Goal: Task Accomplishment & Management: Complete application form

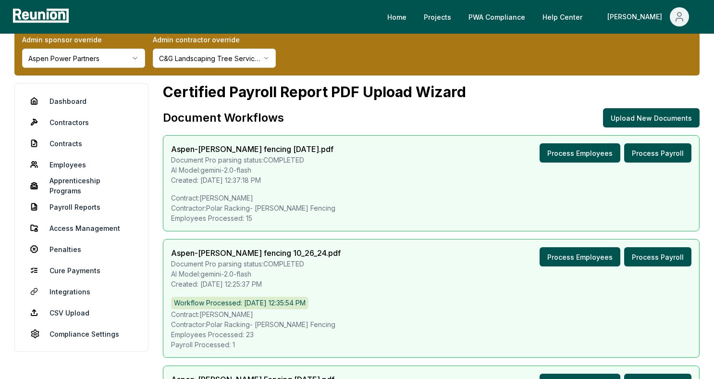
scroll to position [22, 0]
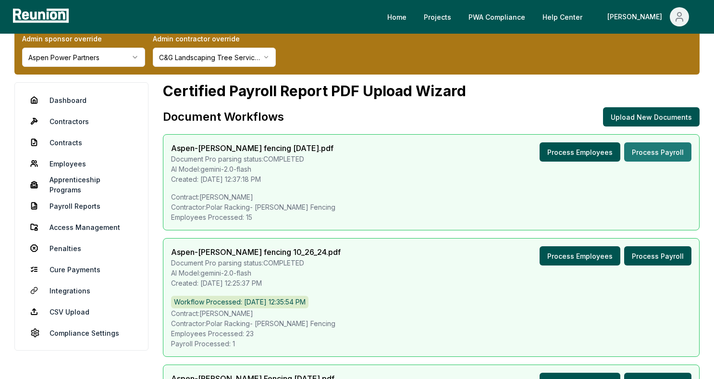
click at [648, 153] on button "Process Payroll" at bounding box center [657, 151] width 67 height 19
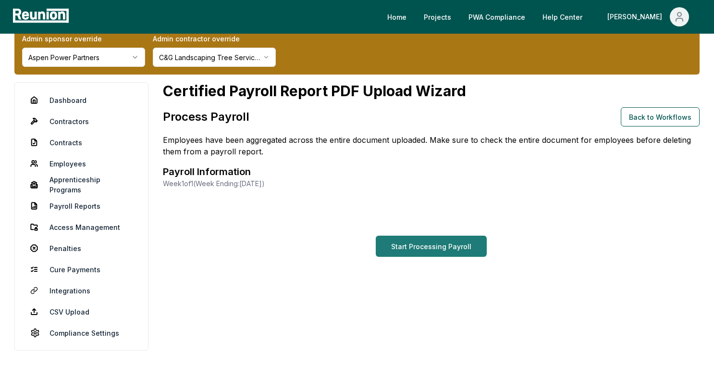
click at [452, 249] on button "Start Processing Payroll" at bounding box center [431, 245] width 111 height 21
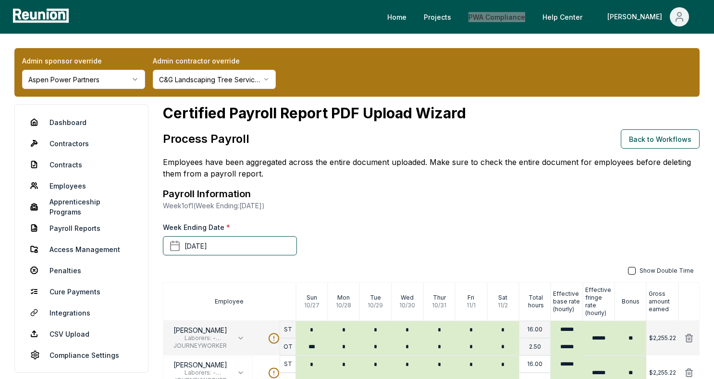
drag, startPoint x: 539, startPoint y: 15, endPoint x: 546, endPoint y: 14, distance: 6.4
click at [0, 0] on div "Home Projects PWA Compliance Help Center Archisha" at bounding box center [357, 17] width 714 height 34
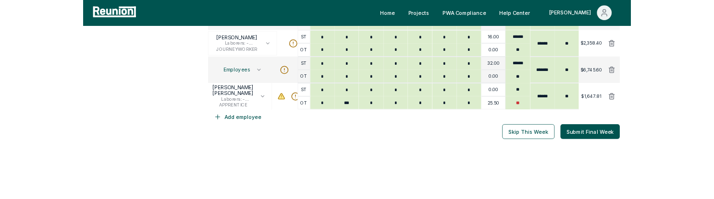
scroll to position [725, 0]
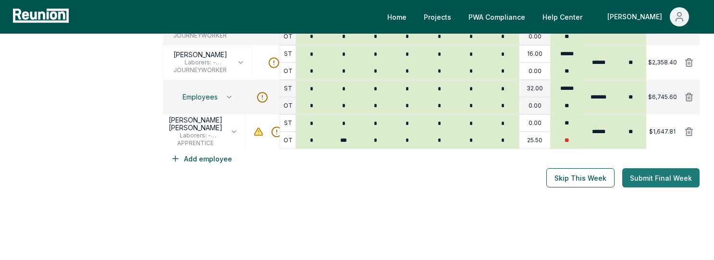
click at [646, 171] on button "Submit Final Week" at bounding box center [660, 177] width 77 height 19
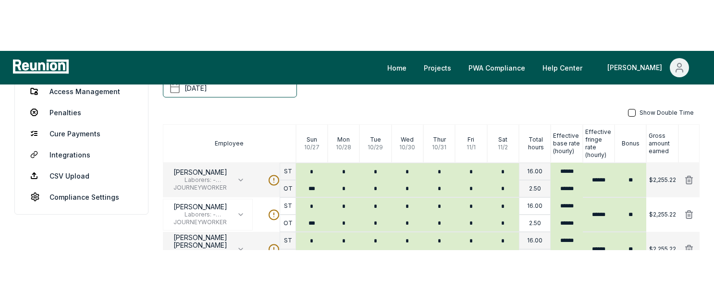
scroll to position [267, 0]
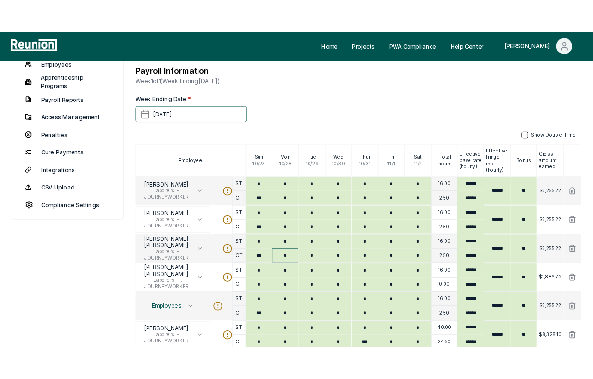
scroll to position [237, 0]
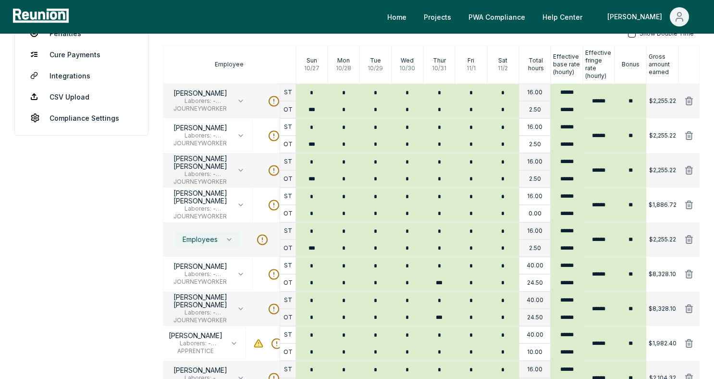
click at [215, 241] on span "Employees" at bounding box center [200, 239] width 35 height 8
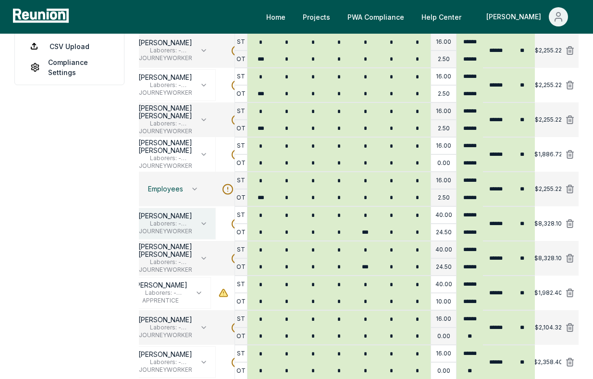
scroll to position [0, 0]
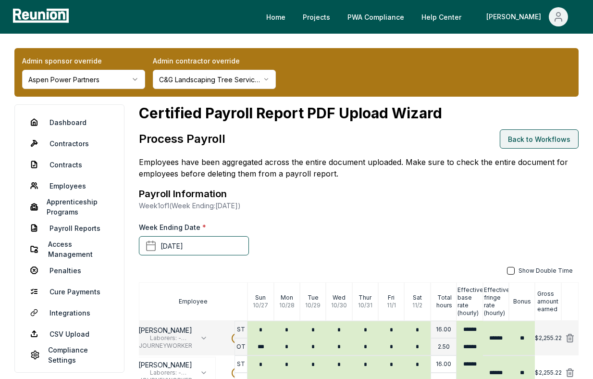
click at [515, 140] on button "Back to Workflows" at bounding box center [539, 138] width 79 height 19
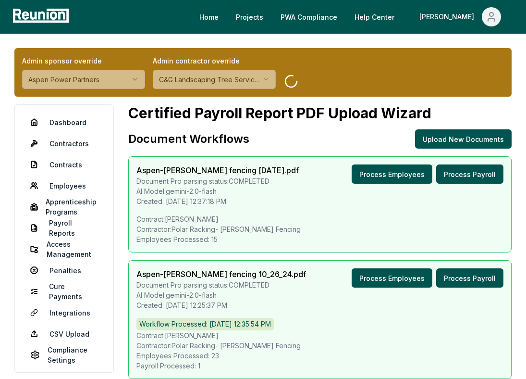
scroll to position [26, 0]
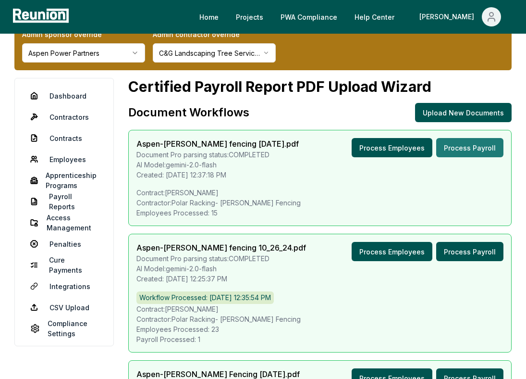
click at [467, 146] on button "Process Payroll" at bounding box center [469, 147] width 67 height 19
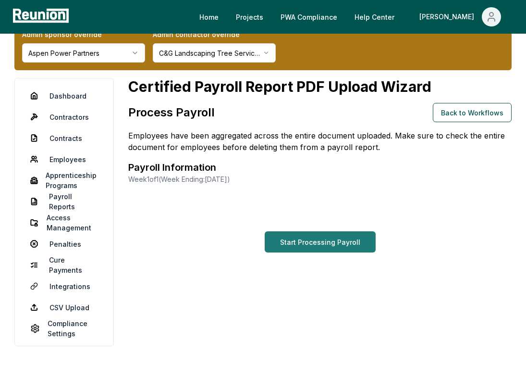
click at [315, 246] on button "Start Processing Payroll" at bounding box center [320, 241] width 111 height 21
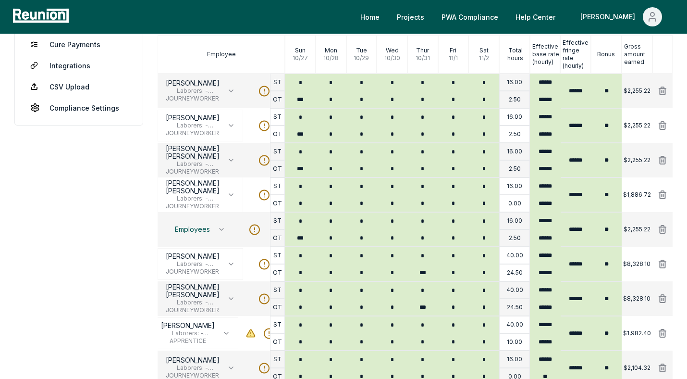
scroll to position [251, 0]
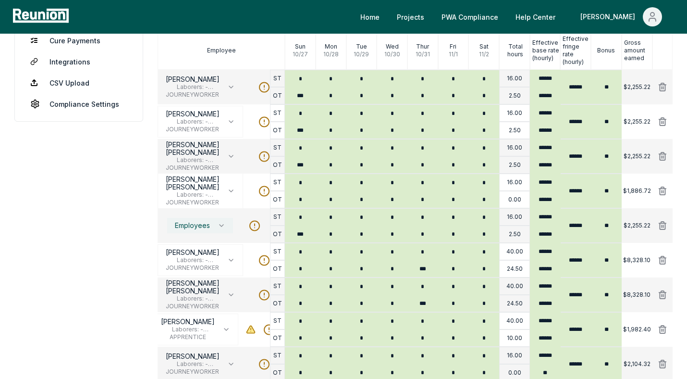
click at [204, 226] on span "Employees" at bounding box center [192, 225] width 35 height 8
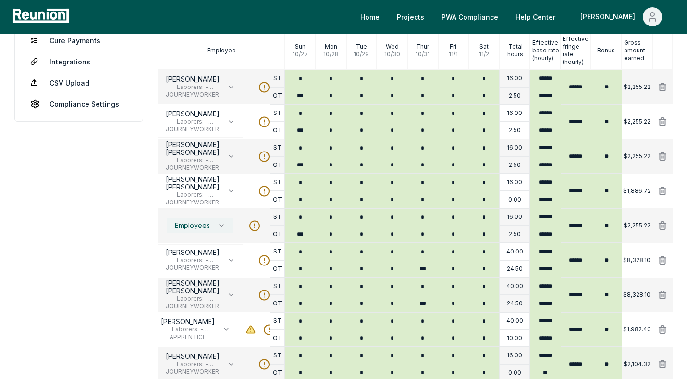
click at [189, 226] on span "Employees" at bounding box center [192, 225] width 35 height 8
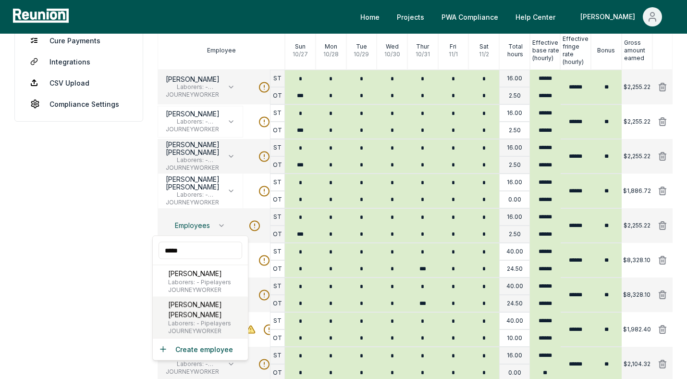
type input "*****"
click at [185, 307] on p "Marcos Antonio Rubio" at bounding box center [206, 309] width 76 height 20
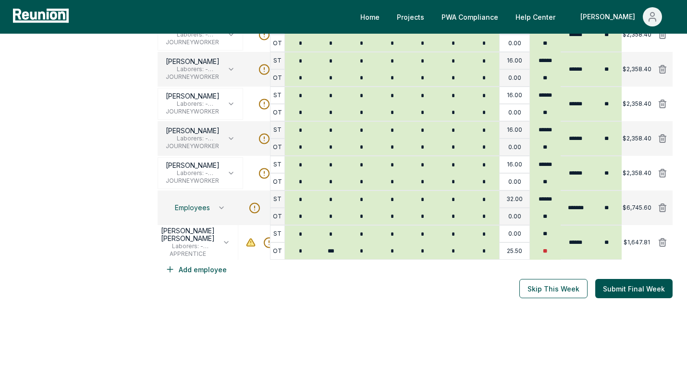
scroll to position [618, 0]
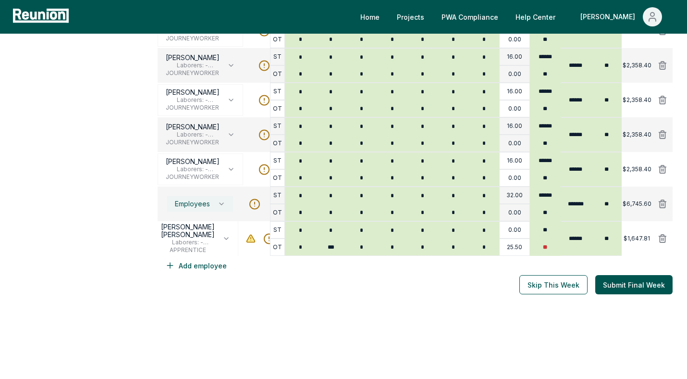
click at [184, 201] on span "Employees" at bounding box center [192, 204] width 35 height 8
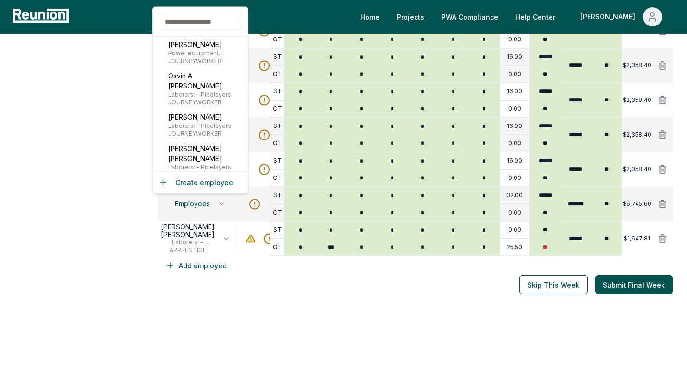
click at [202, 22] on input "text" at bounding box center [201, 21] width 84 height 17
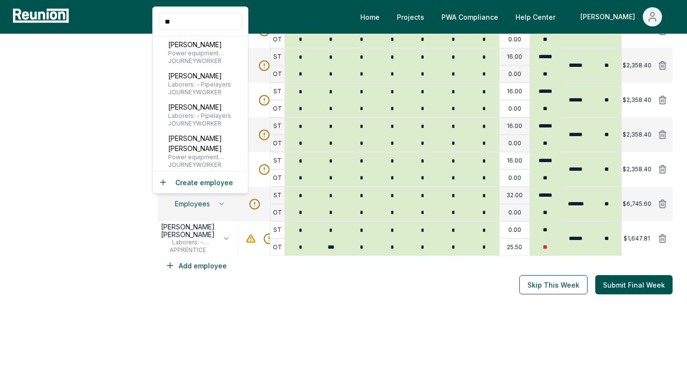
type input "*"
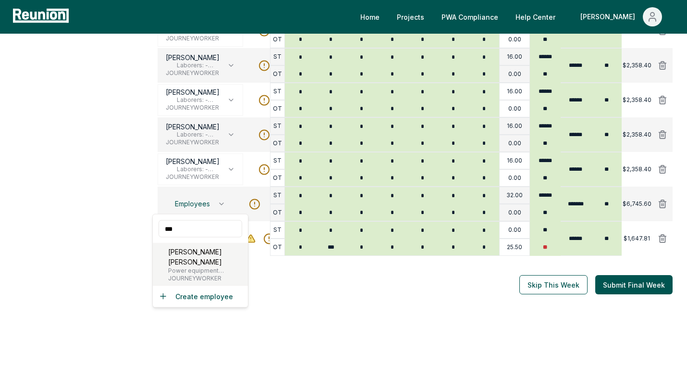
type input "***"
click at [179, 274] on span "JOURNEYWORKER" at bounding box center [206, 278] width 76 height 8
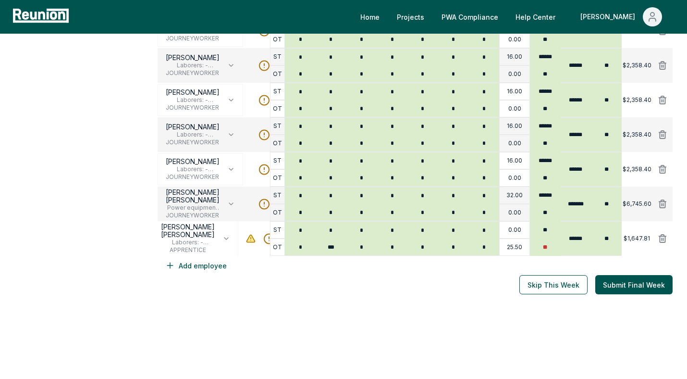
click at [584, 359] on div "Process Payroll Back to Workflows Employees have been aggregated across the ent…" at bounding box center [415, 56] width 515 height 1091
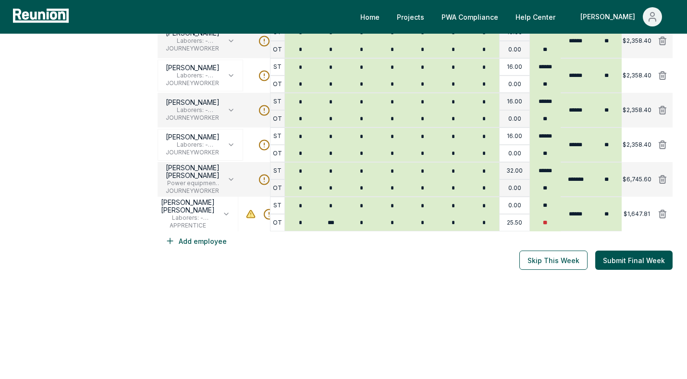
scroll to position [560, 0]
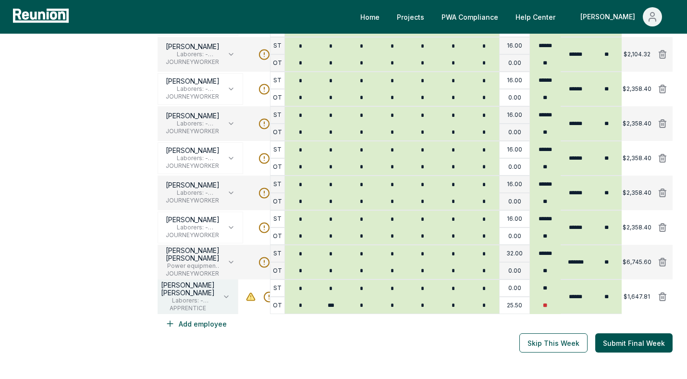
click at [189, 302] on span "Laborers: - Pipelayers" at bounding box center [188, 300] width 54 height 8
click at [252, 324] on div "Week Ending Date * November 2nd, 2024 Show Double Time Employee Sun 10 / 27 Mon…" at bounding box center [415, 7] width 515 height 690
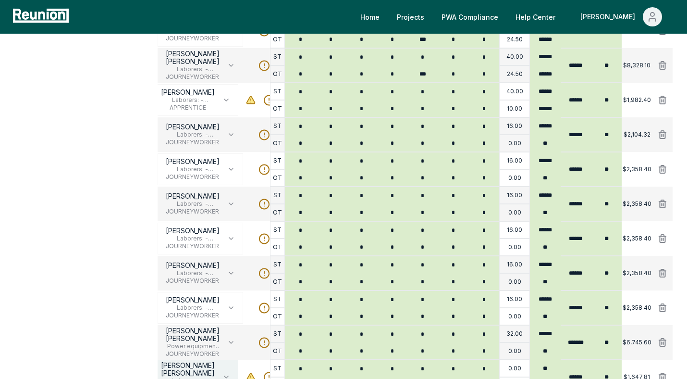
scroll to position [331, 0]
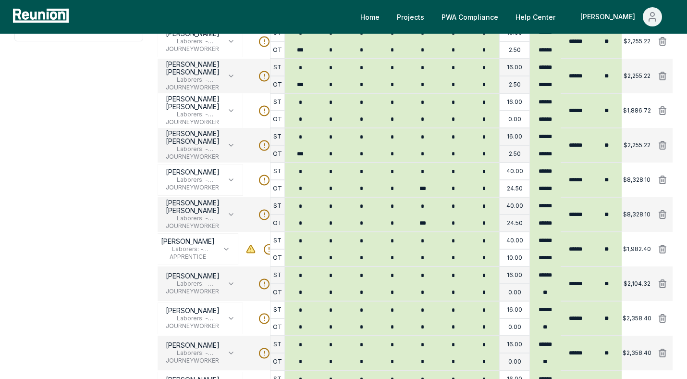
click at [263, 144] on icon at bounding box center [264, 145] width 12 height 12
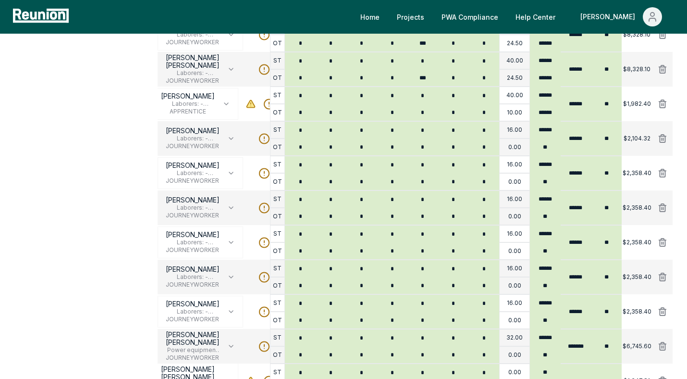
scroll to position [647, 0]
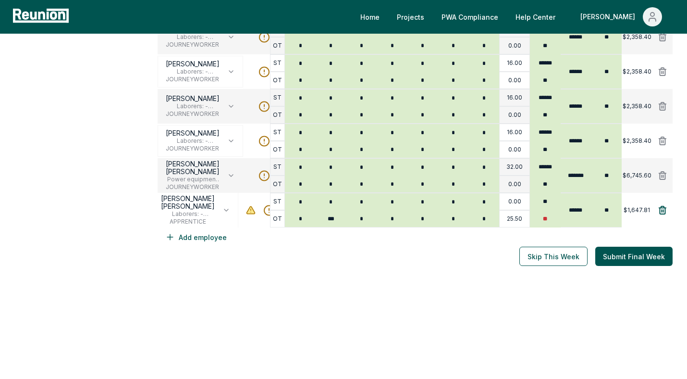
click at [662, 208] on icon at bounding box center [663, 210] width 10 height 10
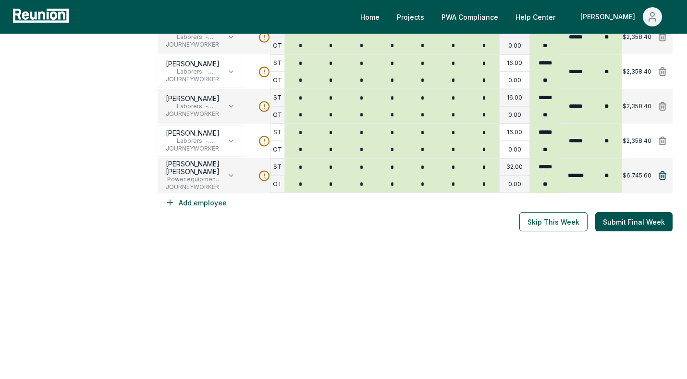
click at [662, 176] on icon at bounding box center [662, 176] width 7 height 8
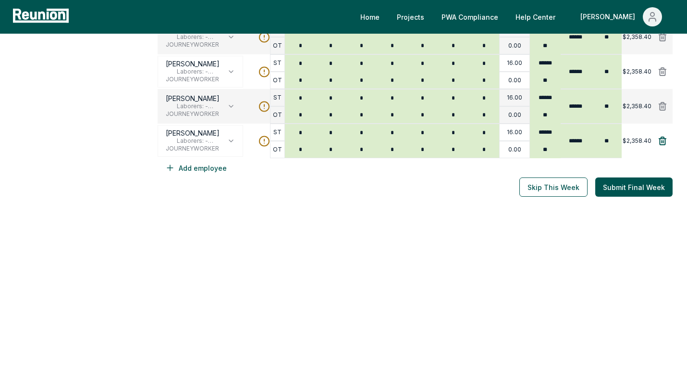
click at [662, 142] on icon at bounding box center [662, 141] width 7 height 8
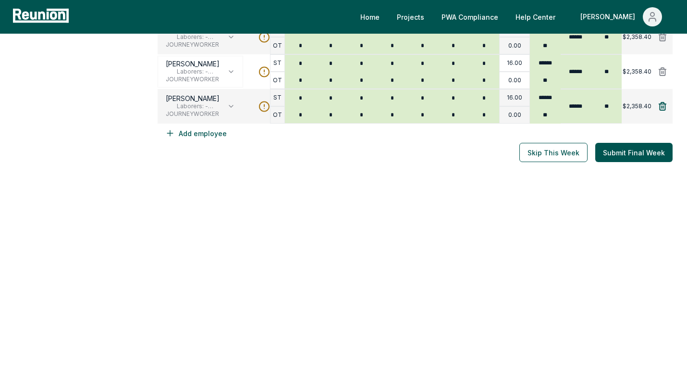
click at [660, 106] on icon at bounding box center [663, 106] width 10 height 10
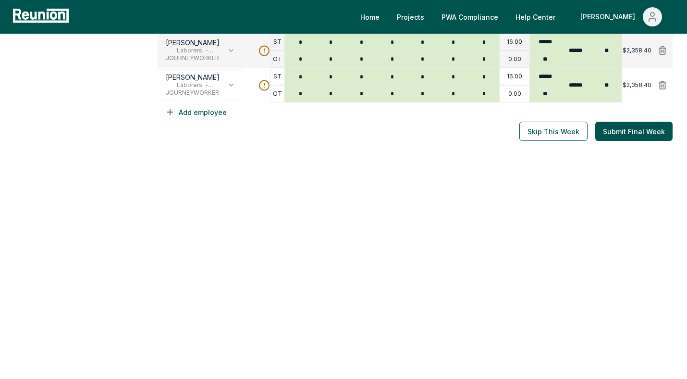
click at [661, 90] on button at bounding box center [662, 84] width 25 height 19
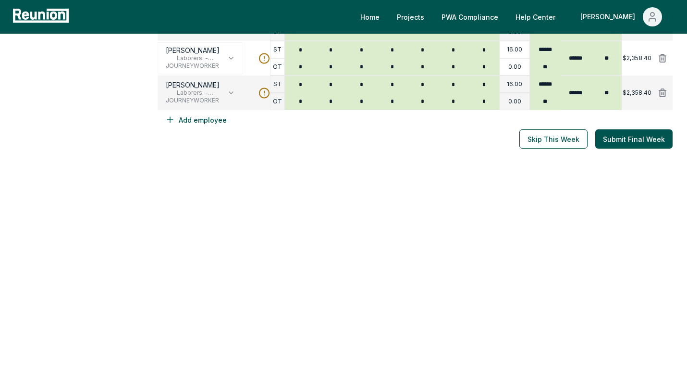
click at [661, 90] on icon at bounding box center [662, 93] width 7 height 8
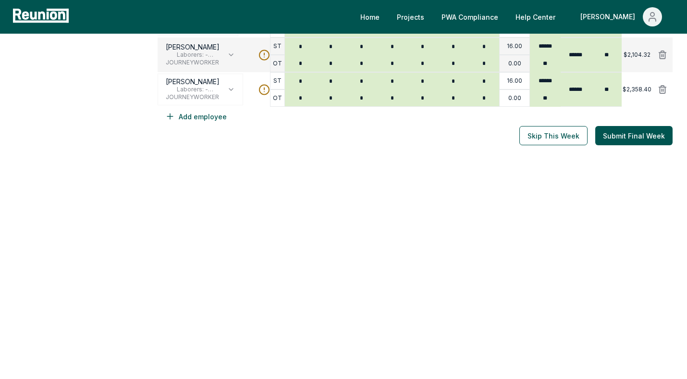
click at [661, 90] on icon at bounding box center [663, 90] width 10 height 10
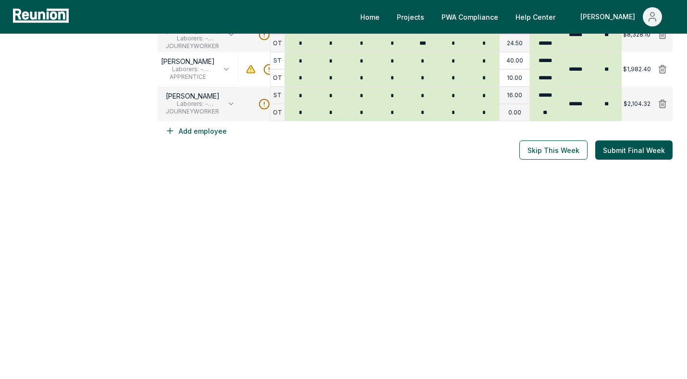
scroll to position [510, 0]
click at [658, 108] on icon at bounding box center [663, 104] width 10 height 10
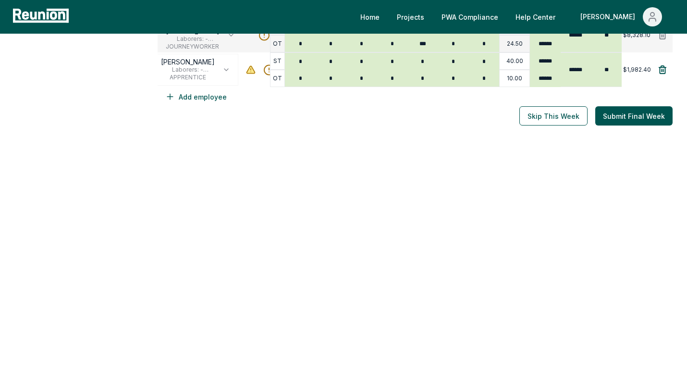
click at [659, 73] on icon at bounding box center [662, 70] width 7 height 8
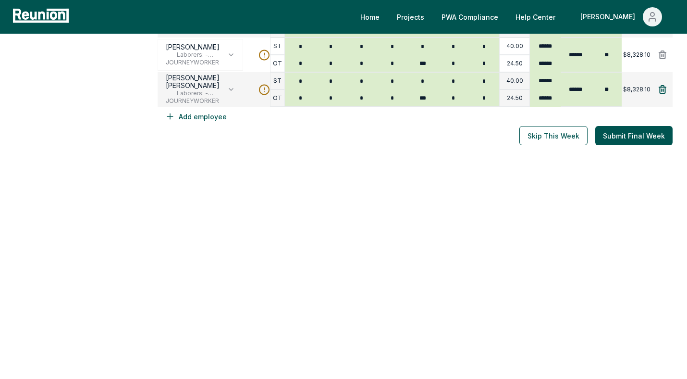
click at [662, 91] on icon at bounding box center [663, 90] width 10 height 10
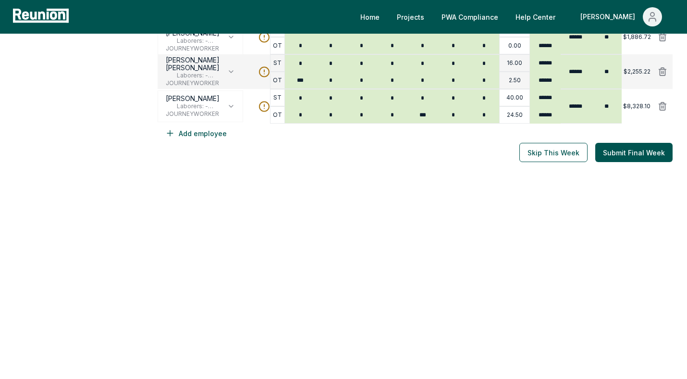
scroll to position [404, 0]
click at [662, 105] on icon at bounding box center [663, 107] width 10 height 10
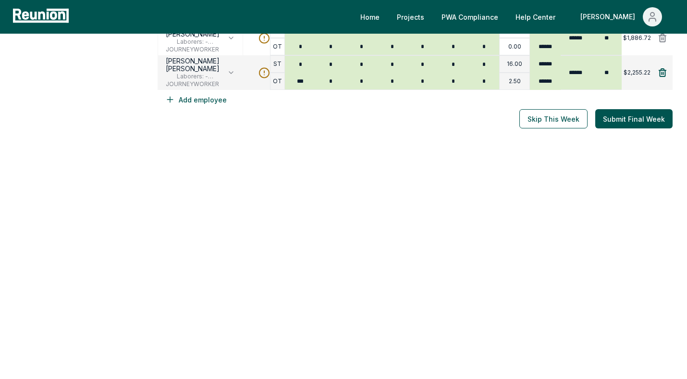
click at [662, 73] on icon at bounding box center [663, 73] width 10 height 10
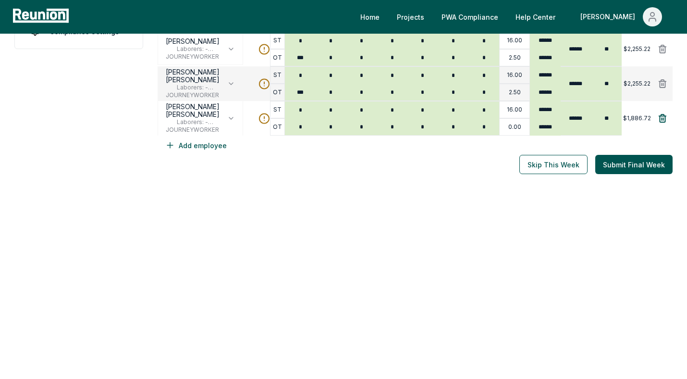
click at [662, 118] on icon at bounding box center [663, 118] width 10 height 10
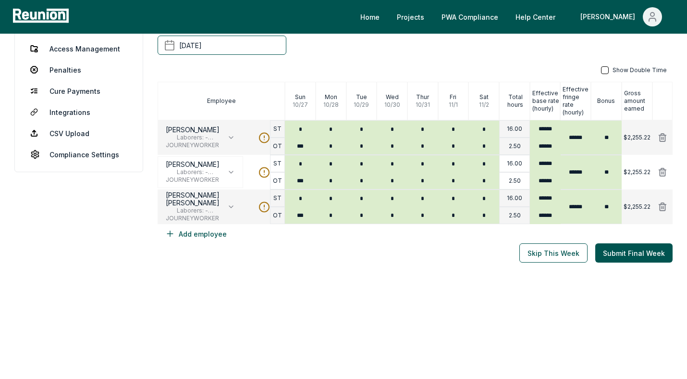
scroll to position [195, 0]
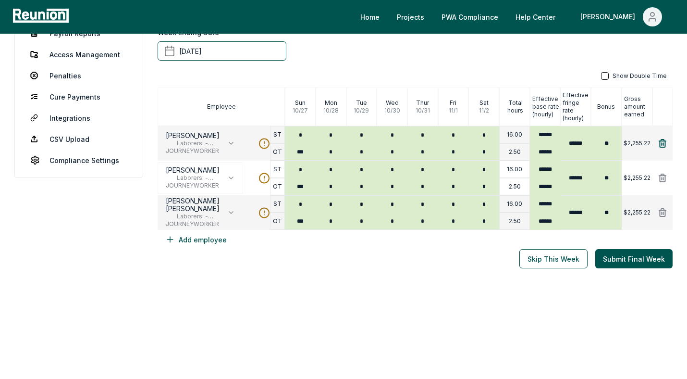
click at [662, 144] on icon at bounding box center [662, 143] width 7 height 8
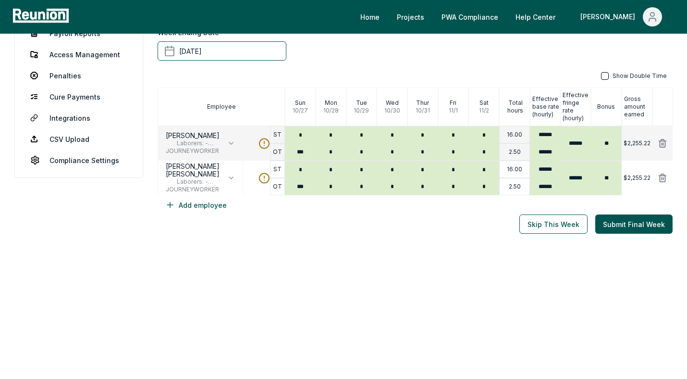
click at [662, 149] on button at bounding box center [662, 143] width 25 height 19
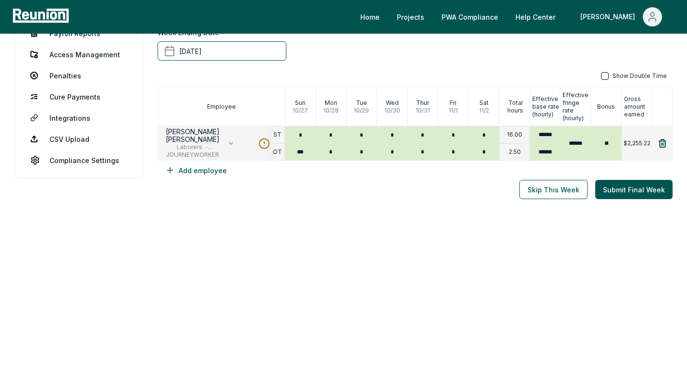
click at [661, 141] on icon at bounding box center [663, 143] width 10 height 10
click at [427, 266] on div "Process Payroll Back to Workflows Employees have been aggregated across the ent…" at bounding box center [415, 221] width 515 height 572
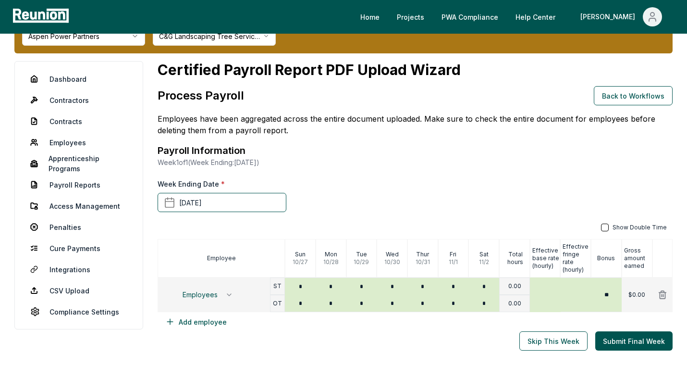
scroll to position [0, 0]
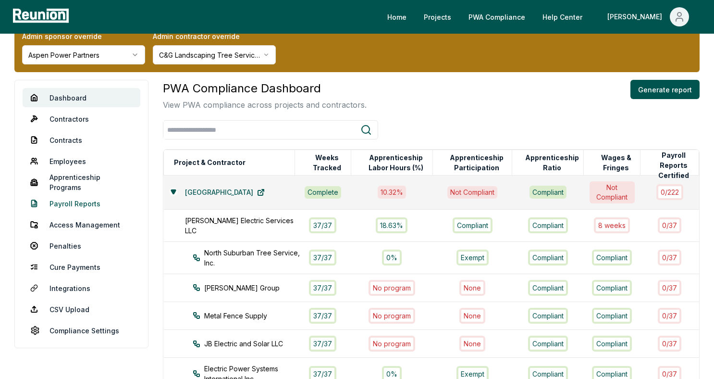
click at [74, 206] on link "Payroll Reports" at bounding box center [82, 203] width 118 height 19
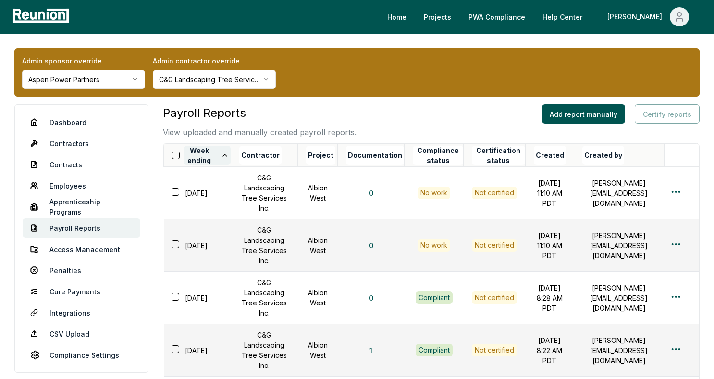
click at [219, 161] on button "Week ending" at bounding box center [207, 155] width 47 height 19
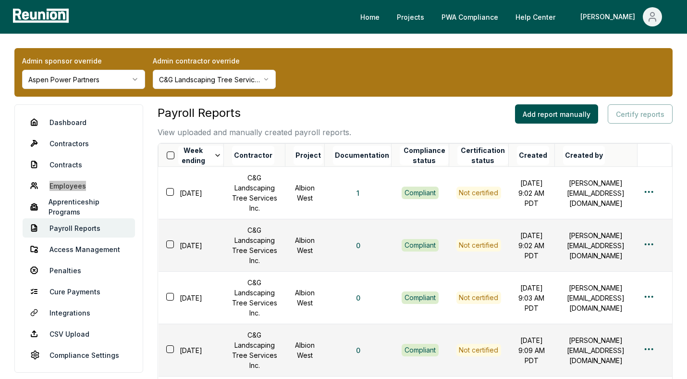
drag, startPoint x: 61, startPoint y: 187, endPoint x: 313, endPoint y: 8, distance: 309.8
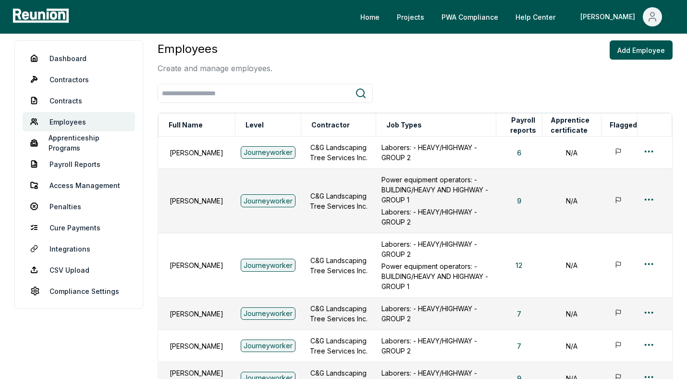
scroll to position [67, 0]
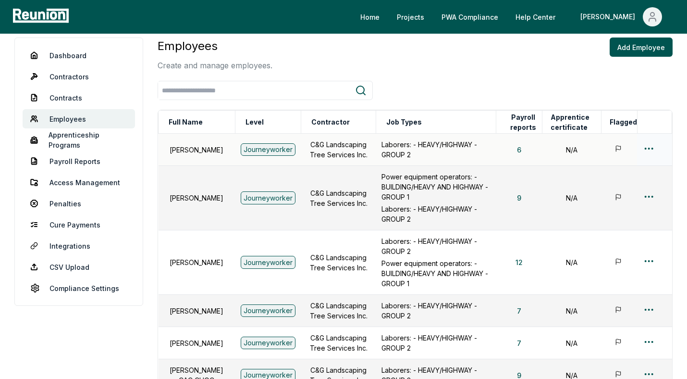
click at [649, 146] on html "Please visit us on your desktop We're working on making our marketplace mobile-…" at bounding box center [343, 286] width 687 height 707
click at [614, 189] on div "Edit" at bounding box center [633, 186] width 91 height 16
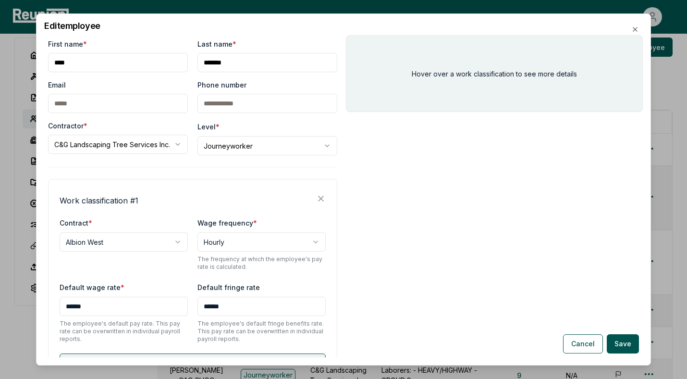
scroll to position [80, 0]
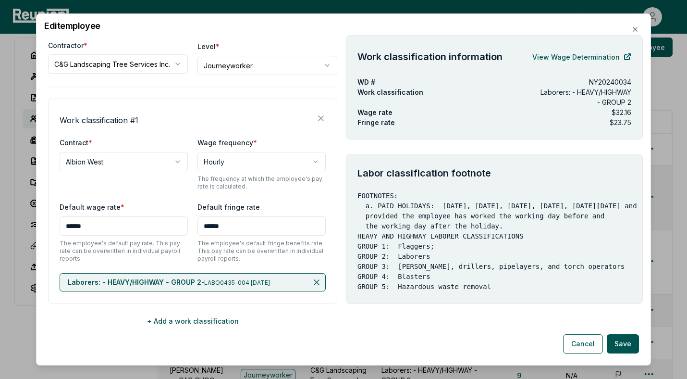
click at [184, 282] on span "Laborers: - HEAVY/HIGHWAY - GROUP 2" at bounding box center [135, 282] width 134 height 8
drag, startPoint x: 357, startPoint y: 172, endPoint x: 497, endPoint y: 179, distance: 140.5
click at [497, 179] on div "Labor classification footnote FOOTNOTES: a. PAID HOLIDAYS: New Year's Day, Memo…" at bounding box center [494, 229] width 297 height 150
click at [582, 343] on button "Cancel" at bounding box center [583, 343] width 40 height 19
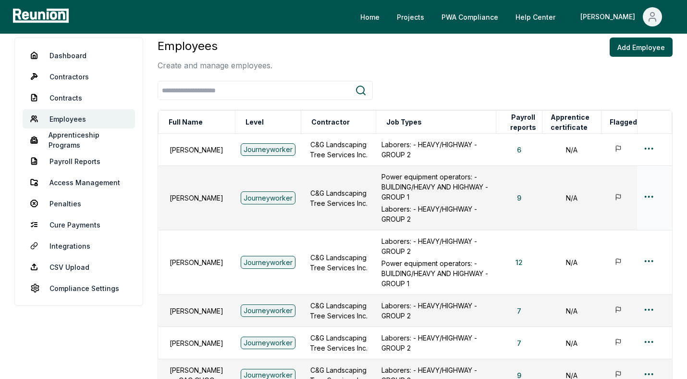
scroll to position [0, 0]
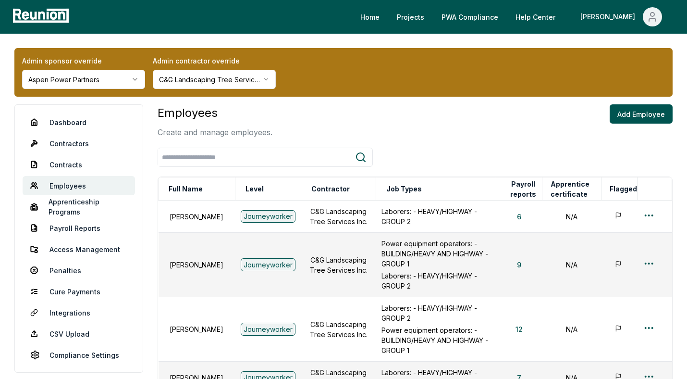
click at [102, 77] on html "Please visit us on your desktop We're working on making our marketplace mobile-…" at bounding box center [343, 353] width 687 height 707
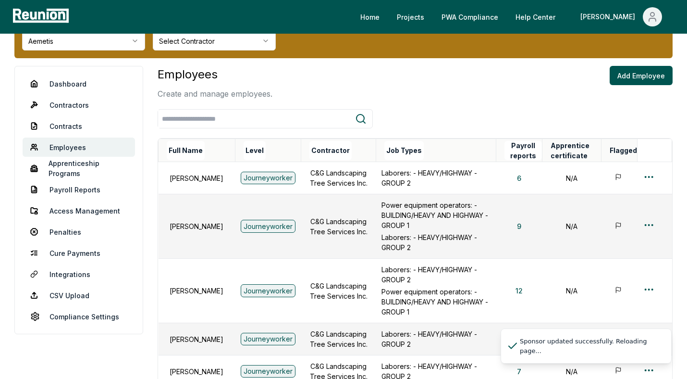
scroll to position [41, 0]
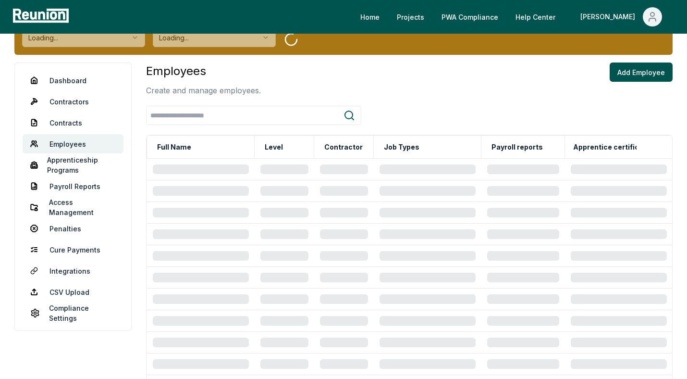
scroll to position [98, 0]
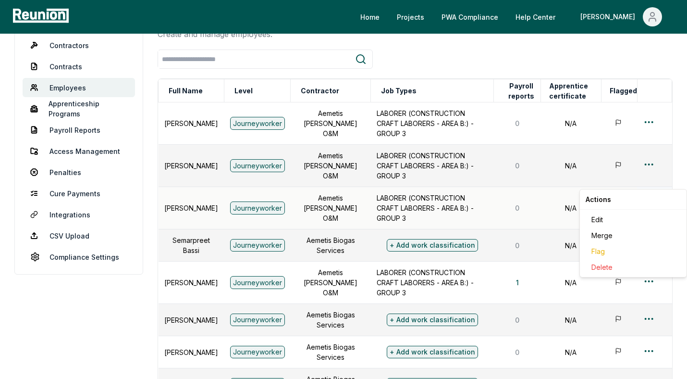
click at [646, 184] on html "Please visit us on your desktop We're working on making our marketplace mobile-…" at bounding box center [343, 253] width 687 height 703
click at [599, 219] on div "Edit" at bounding box center [633, 219] width 91 height 16
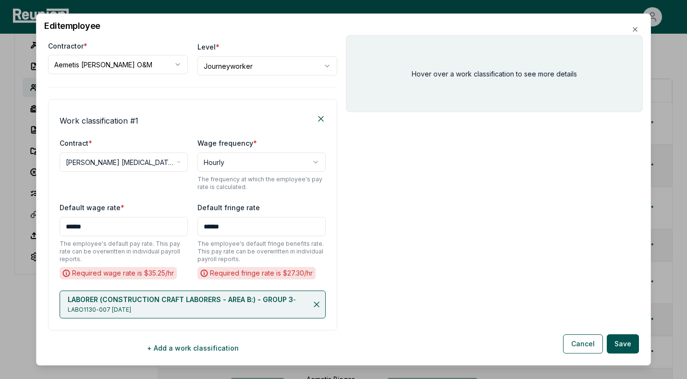
scroll to position [107, 0]
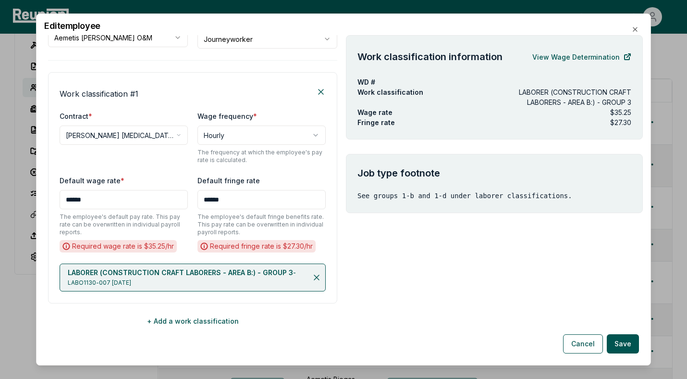
click at [202, 269] on span "LABORER (CONSTRUCTION CRAFT LABORERS - AREA B:) - GROUP 3" at bounding box center [180, 272] width 225 height 8
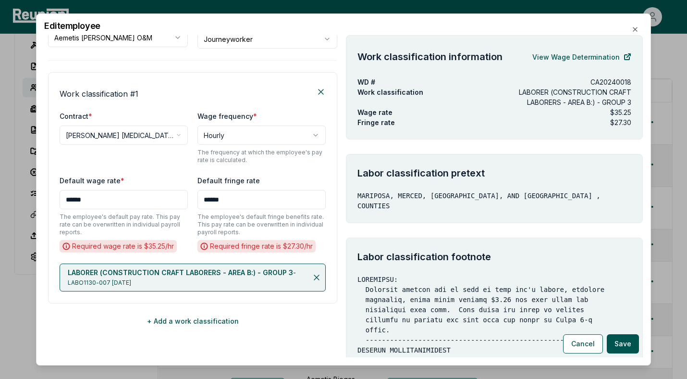
scroll to position [40, 0]
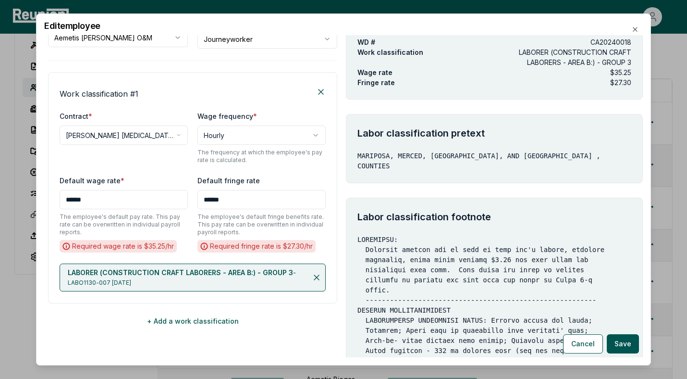
drag, startPoint x: 360, startPoint y: 133, endPoint x: 571, endPoint y: 153, distance: 211.8
click at [571, 153] on div "Labor classification pretext MARIPOSA, MERCED, STANISLAUS, AND [GEOGRAPHIC_DATA…" at bounding box center [494, 148] width 297 height 69
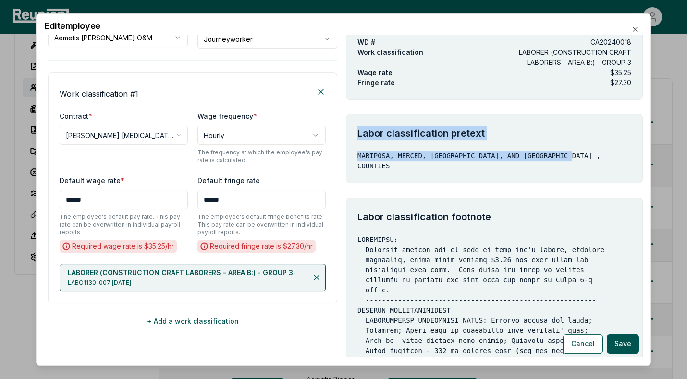
drag, startPoint x: 579, startPoint y: 156, endPoint x: 356, endPoint y: 136, distance: 223.8
click at [356, 136] on div "Labor classification pretext MARIPOSA, MERCED, STANISLAUS, AND [GEOGRAPHIC_DATA…" at bounding box center [494, 148] width 297 height 69
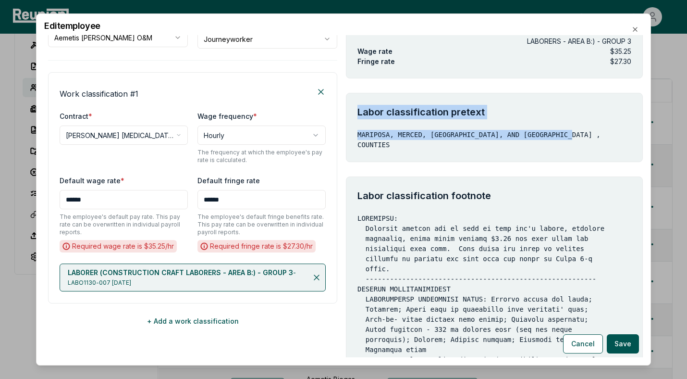
scroll to position [0, 0]
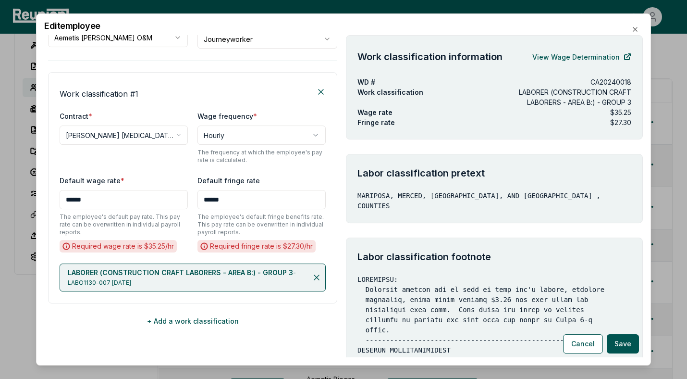
click at [408, 165] on div "Labor classification pretext MARIPOSA, MERCED, STANISLAUS, AND [GEOGRAPHIC_DATA…" at bounding box center [494, 188] width 297 height 69
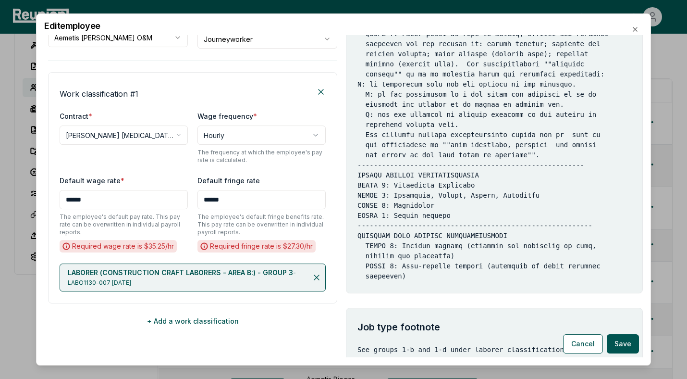
scroll to position [1324, 0]
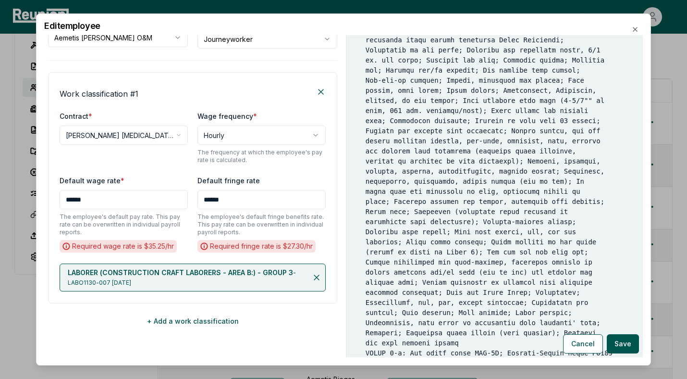
drag, startPoint x: 411, startPoint y: 257, endPoint x: 367, endPoint y: 38, distance: 223.1
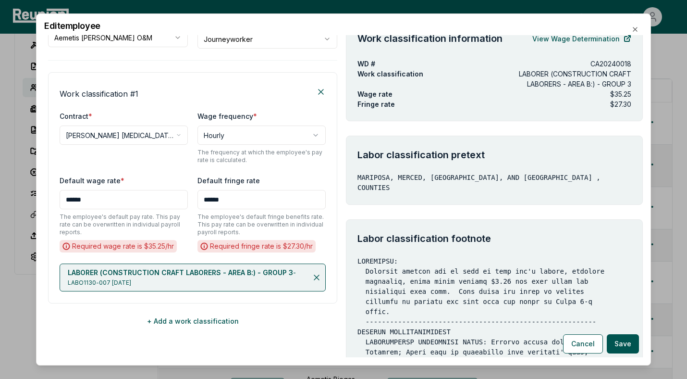
scroll to position [0, 0]
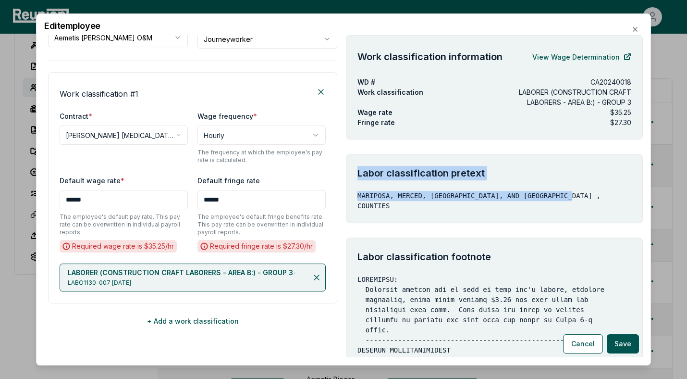
drag, startPoint x: 358, startPoint y: 174, endPoint x: 572, endPoint y: 197, distance: 215.5
click at [572, 197] on div "Labor classification pretext MARIPOSA, MERCED, STANISLAUS, AND [GEOGRAPHIC_DATA…" at bounding box center [494, 188] width 297 height 69
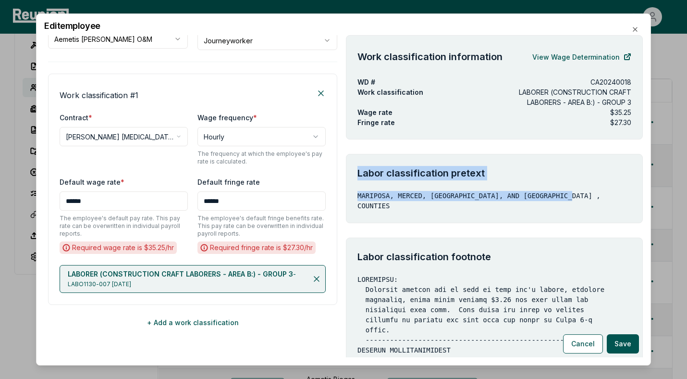
scroll to position [107, 0]
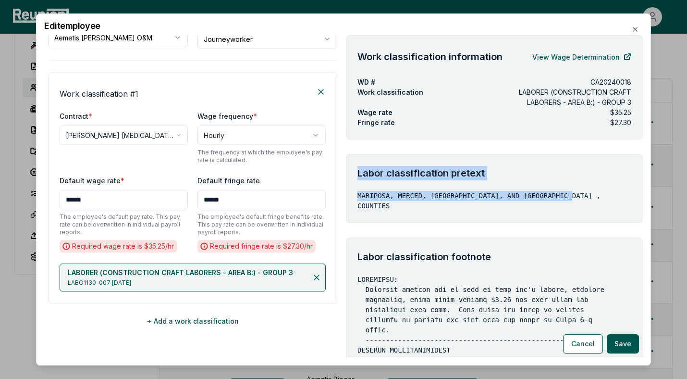
drag, startPoint x: 147, startPoint y: 283, endPoint x: 83, endPoint y: 281, distance: 63.9
click at [83, 281] on p "LABORER (CONSTRUCTION CRAFT LABORERS - AREA B:) - GROUP 3 - LABO1130-007 [DATE]" at bounding box center [189, 277] width 242 height 19
click at [121, 284] on span "LABO1130-007 [DATE]" at bounding box center [99, 282] width 63 height 7
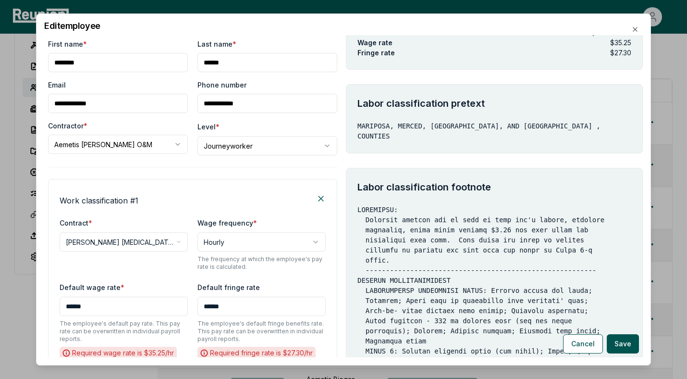
scroll to position [69, 0]
drag, startPoint x: 491, startPoint y: 178, endPoint x: 356, endPoint y: 177, distance: 134.5
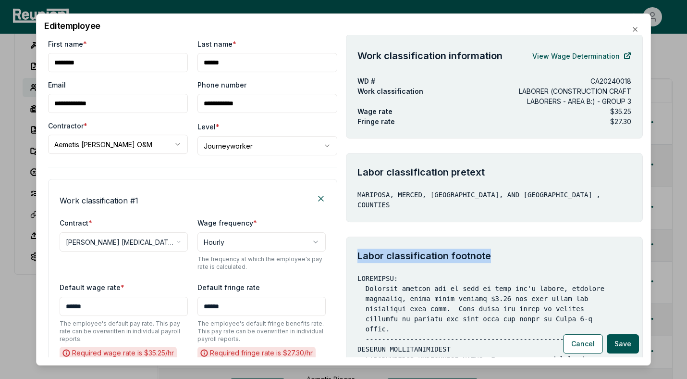
scroll to position [0, 0]
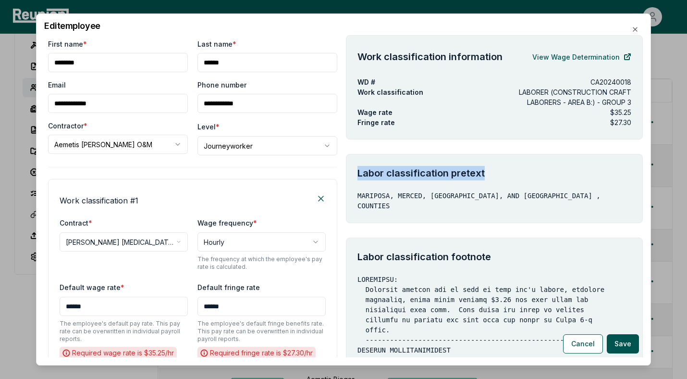
drag, startPoint x: 484, startPoint y: 172, endPoint x: 356, endPoint y: 173, distance: 127.8
click at [356, 173] on div "Labor classification pretext MARIPOSA, MERCED, STANISLAUS, AND [GEOGRAPHIC_DATA…" at bounding box center [494, 188] width 297 height 69
click at [415, 187] on div "Labor classification pretext MARIPOSA, MERCED, STANISLAUS, AND [GEOGRAPHIC_DATA…" at bounding box center [494, 188] width 297 height 69
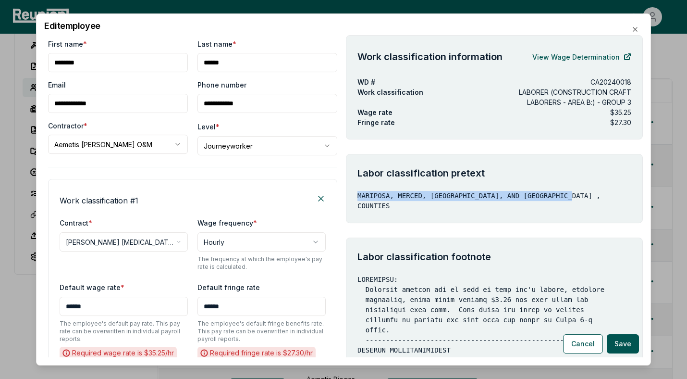
drag, startPoint x: 357, startPoint y: 194, endPoint x: 570, endPoint y: 195, distance: 212.8
click at [573, 197] on p "MARIPOSA, MERCED, [GEOGRAPHIC_DATA], AND [GEOGRAPHIC_DATA] , COUNTIES" at bounding box center [494, 201] width 274 height 20
click at [527, 208] on div "Labor classification pretext MARIPOSA, MERCED, STANISLAUS, AND [GEOGRAPHIC_DATA…" at bounding box center [494, 188] width 297 height 69
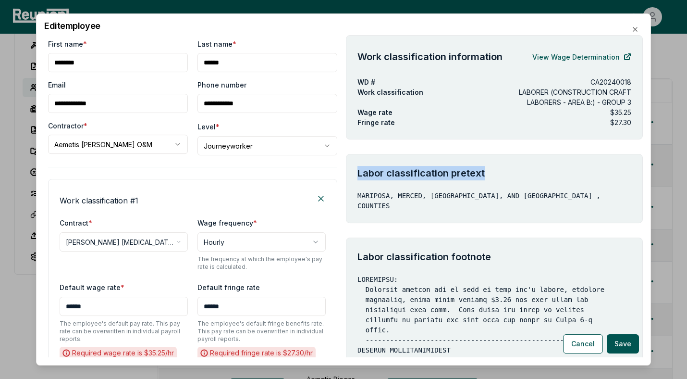
drag, startPoint x: 488, startPoint y: 172, endPoint x: 355, endPoint y: 172, distance: 133.6
click at [355, 172] on div "Labor classification pretext MARIPOSA, MERCED, STANISLAUS, AND [GEOGRAPHIC_DATA…" at bounding box center [494, 188] width 297 height 69
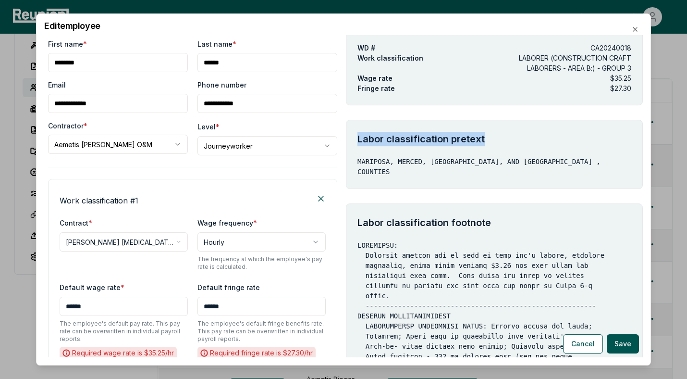
scroll to position [35, 0]
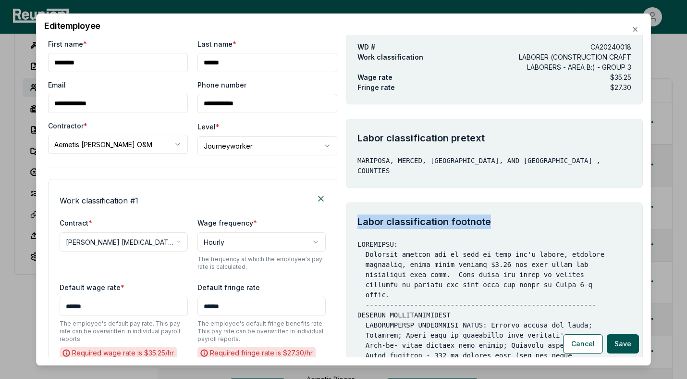
drag, startPoint x: 355, startPoint y: 208, endPoint x: 563, endPoint y: 208, distance: 208.5
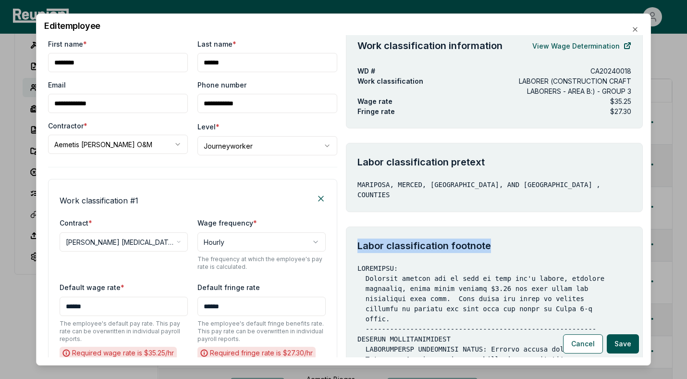
scroll to position [4, 0]
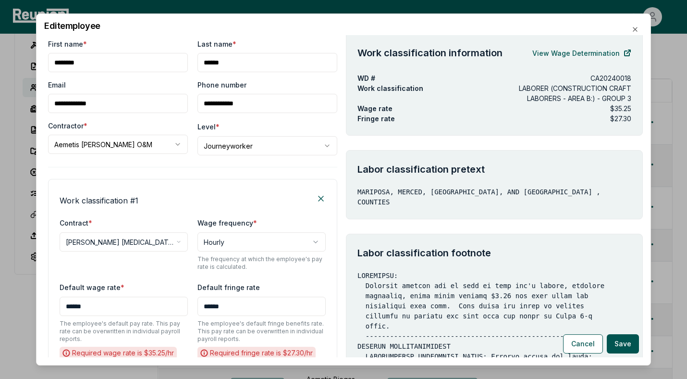
click at [637, 29] on icon "button" at bounding box center [635, 29] width 8 height 8
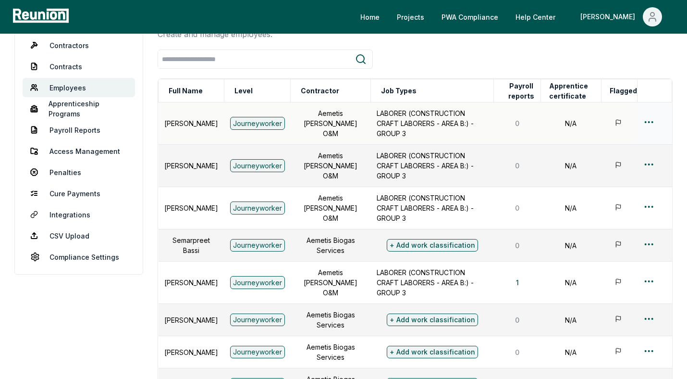
scroll to position [0, 0]
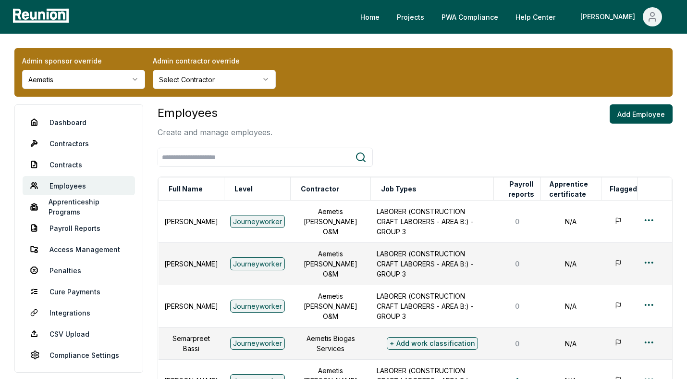
click at [105, 84] on html "Please visit us on your desktop We're working on making our marketplace mobile-…" at bounding box center [343, 351] width 687 height 703
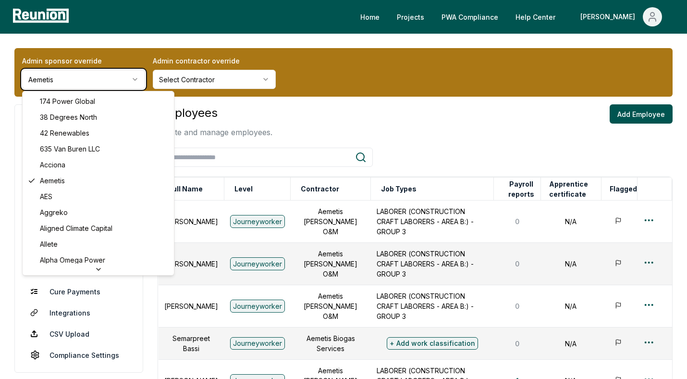
click at [226, 117] on html "Please visit us on your desktop We're working on making our marketplace mobile-…" at bounding box center [343, 351] width 687 height 703
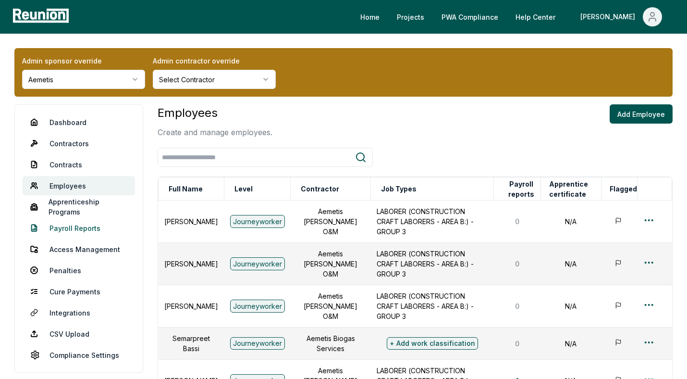
click at [74, 227] on link "Payroll Reports" at bounding box center [79, 227] width 112 height 19
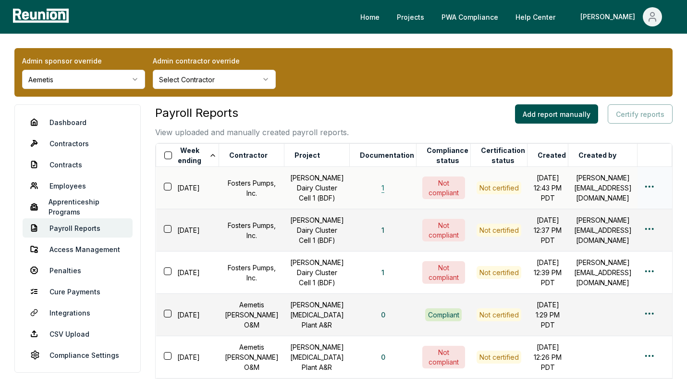
click at [374, 194] on button "1" at bounding box center [383, 187] width 18 height 19
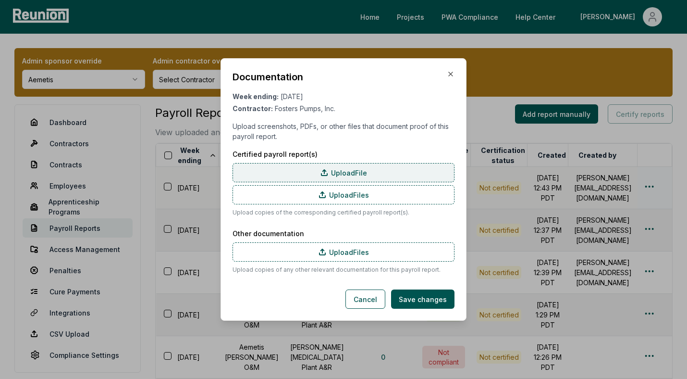
click at [343, 175] on label "Upload File" at bounding box center [344, 172] width 222 height 19
click at [0, 0] on input "Upload File" at bounding box center [0, 0] width 0 height 0
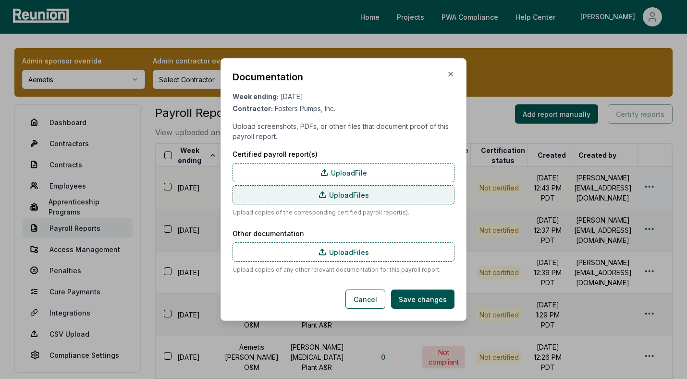
click at [342, 193] on label "Upload Files" at bounding box center [344, 194] width 222 height 19
click at [0, 0] on input "Upload Files" at bounding box center [0, 0] width 0 height 0
